Goal: Task Accomplishment & Management: Complete application form

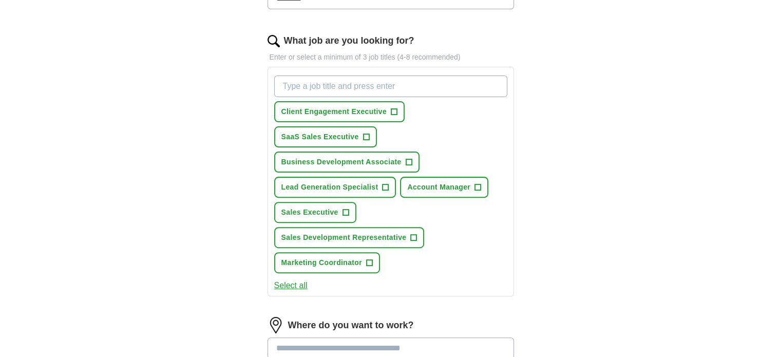
scroll to position [312, 0]
click at [393, 107] on span "+" at bounding box center [394, 111] width 6 height 8
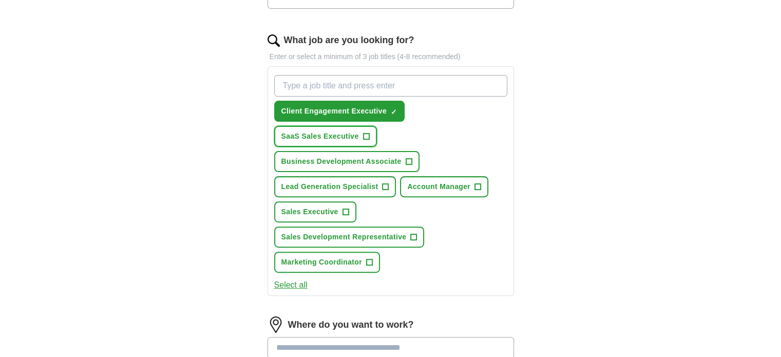
click at [366, 137] on span "+" at bounding box center [366, 137] width 6 height 8
click at [412, 160] on button "Business Development Associate +" at bounding box center [346, 161] width 145 height 21
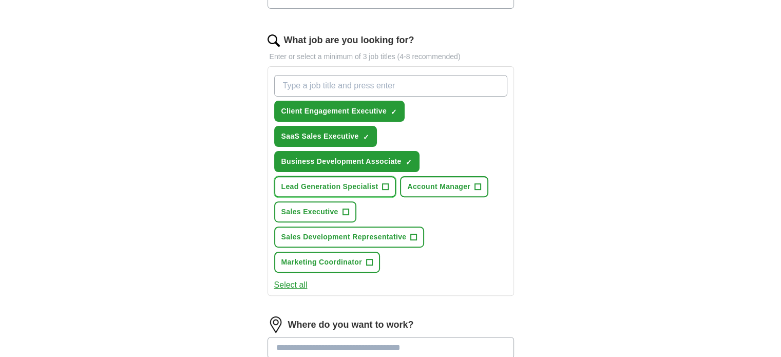
click at [386, 183] on span "+" at bounding box center [386, 187] width 6 height 8
click at [347, 208] on span "+" at bounding box center [346, 212] width 6 height 8
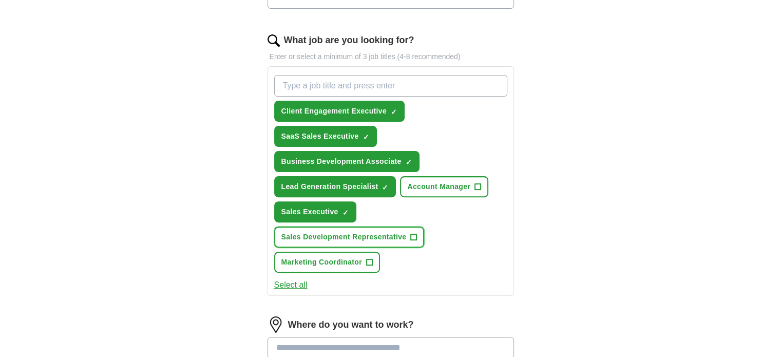
click at [415, 234] on span "+" at bounding box center [414, 237] width 6 height 8
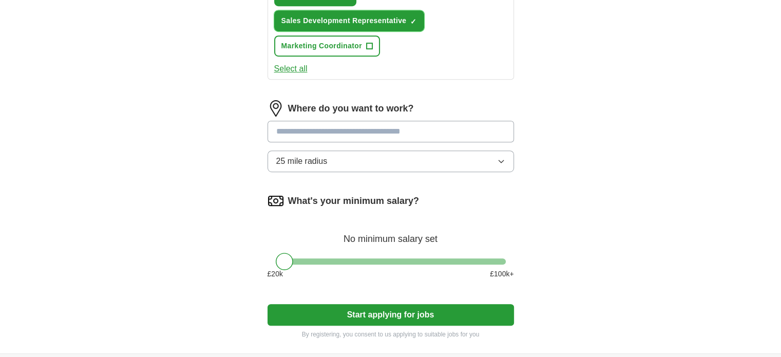
scroll to position [529, 0]
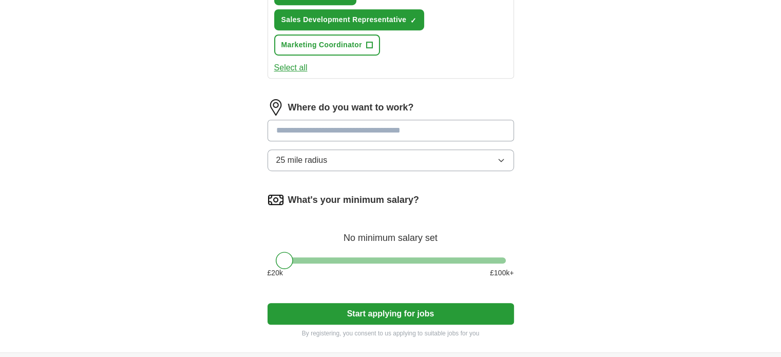
click at [366, 305] on button "Start applying for jobs" at bounding box center [391, 314] width 247 height 22
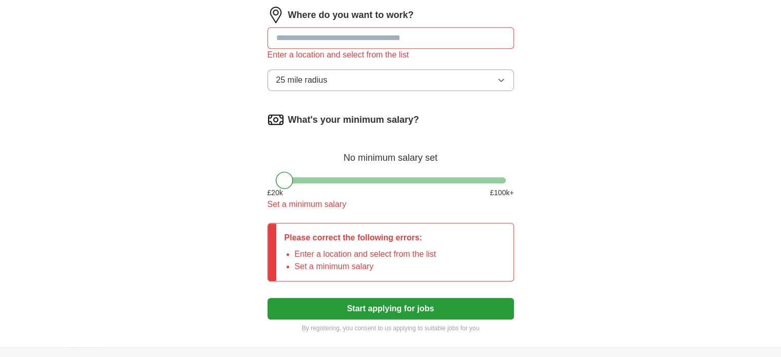
scroll to position [622, 0]
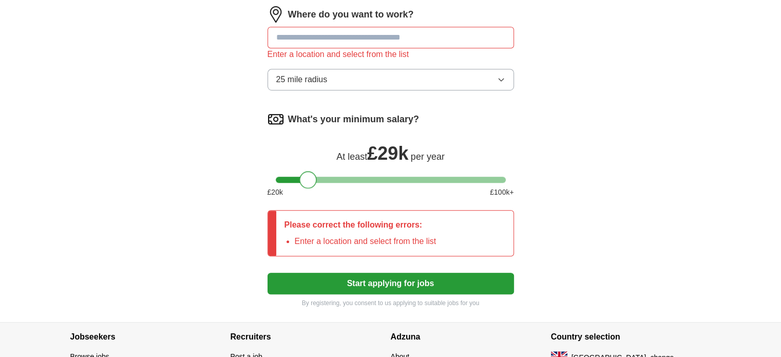
drag, startPoint x: 286, startPoint y: 178, endPoint x: 310, endPoint y: 176, distance: 24.7
click at [310, 176] on div at bounding box center [307, 179] width 17 height 17
click at [376, 286] on button "Start applying for jobs" at bounding box center [391, 284] width 247 height 22
click at [374, 282] on button "Start applying for jobs" at bounding box center [391, 284] width 247 height 22
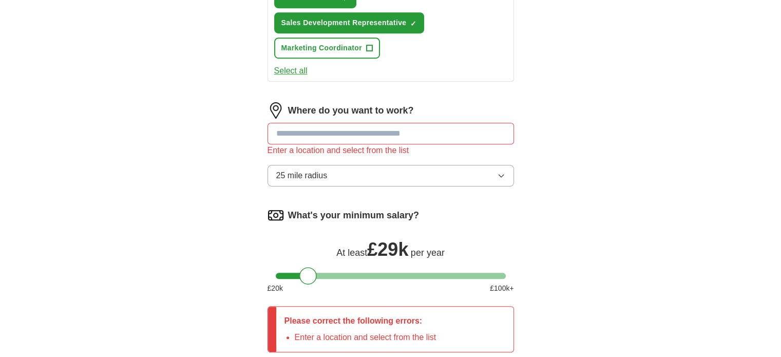
scroll to position [525, 0]
click at [341, 128] on input at bounding box center [391, 135] width 247 height 22
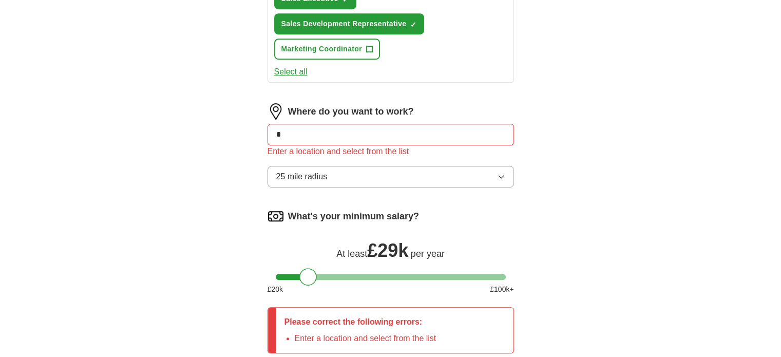
type input "**"
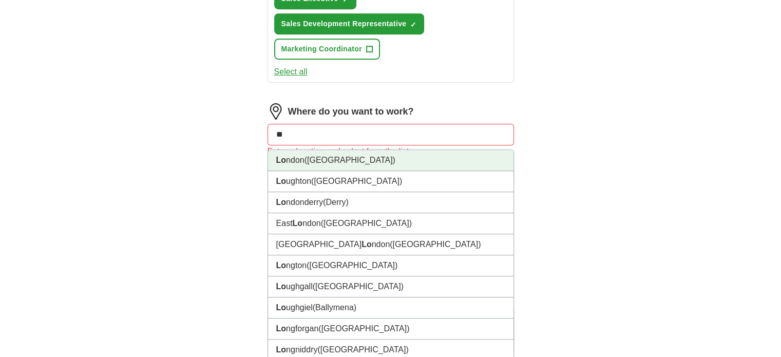
click at [316, 156] on span "([GEOGRAPHIC_DATA])" at bounding box center [350, 160] width 91 height 9
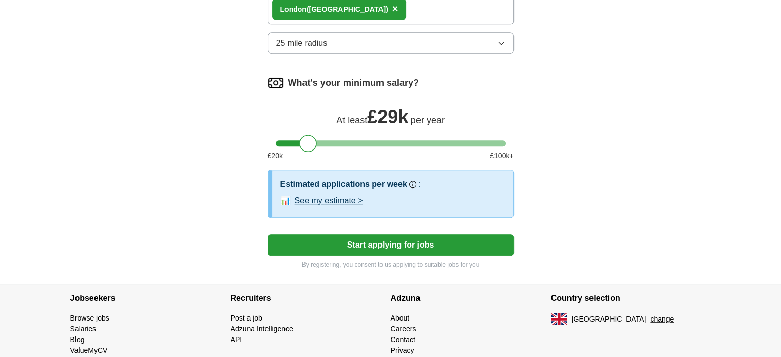
scroll to position [690, 0]
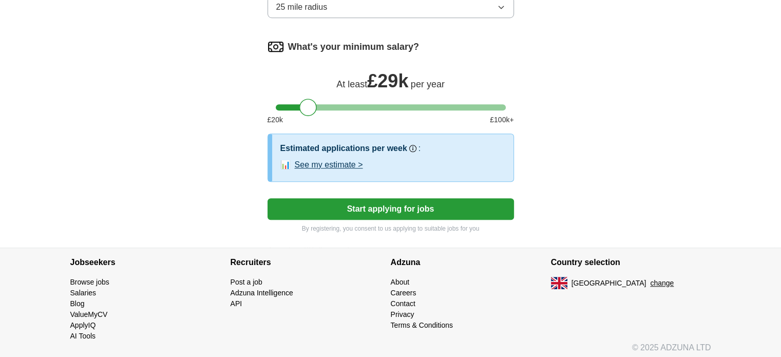
click at [388, 200] on button "Start applying for jobs" at bounding box center [391, 209] width 247 height 22
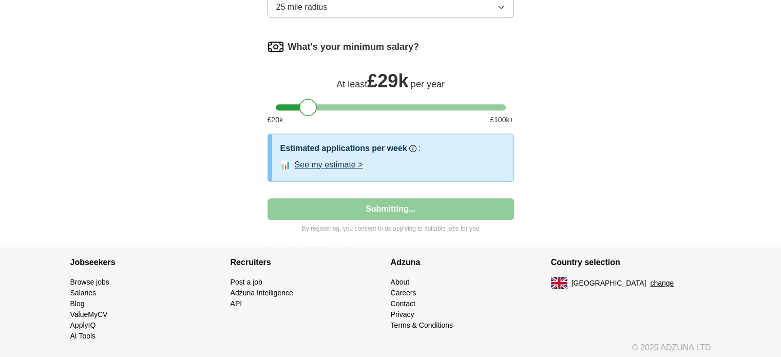
select select "**"
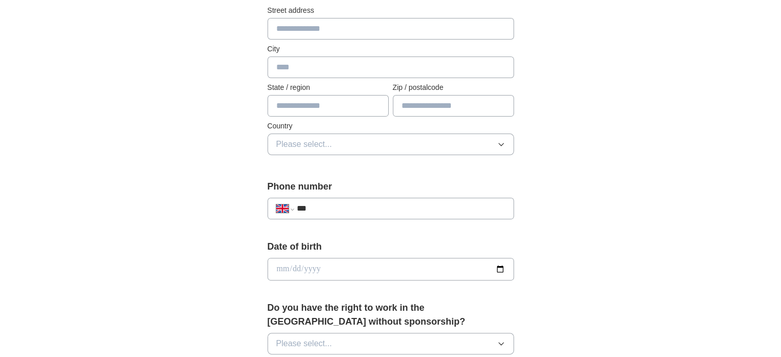
scroll to position [0, 0]
